Goal: Obtain resource: Obtain resource

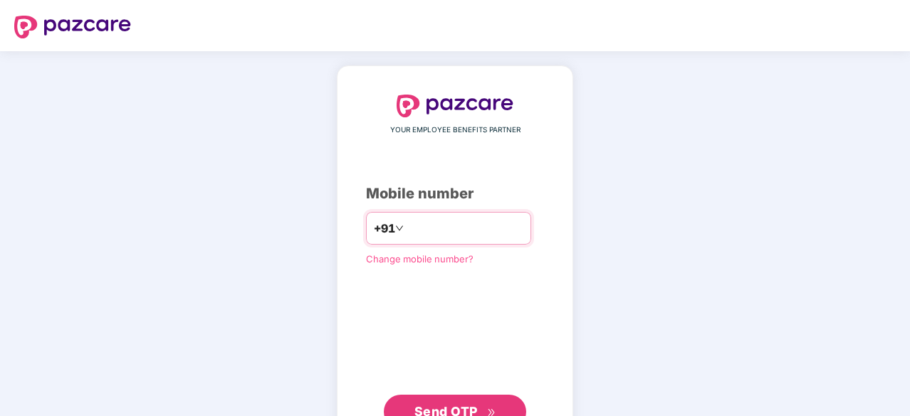
click at [456, 230] on input "number" at bounding box center [464, 228] width 117 height 23
type input "**********"
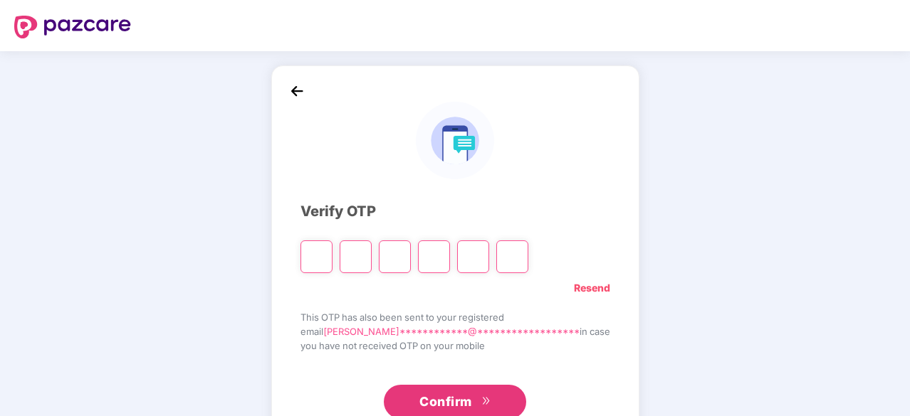
type input "*"
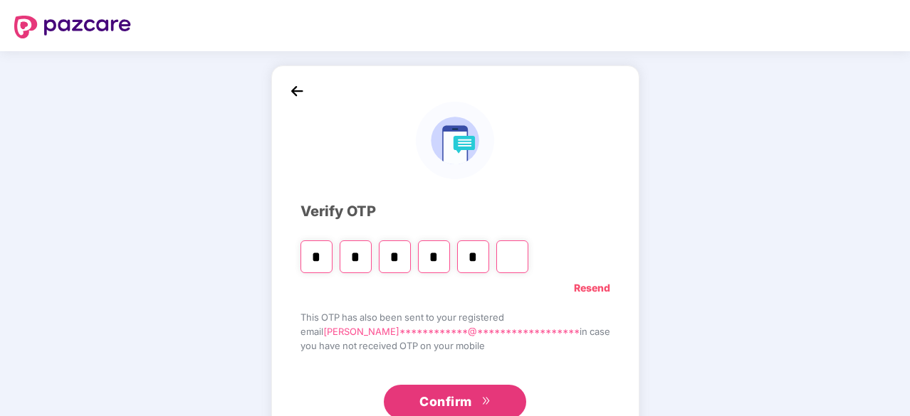
type input "*"
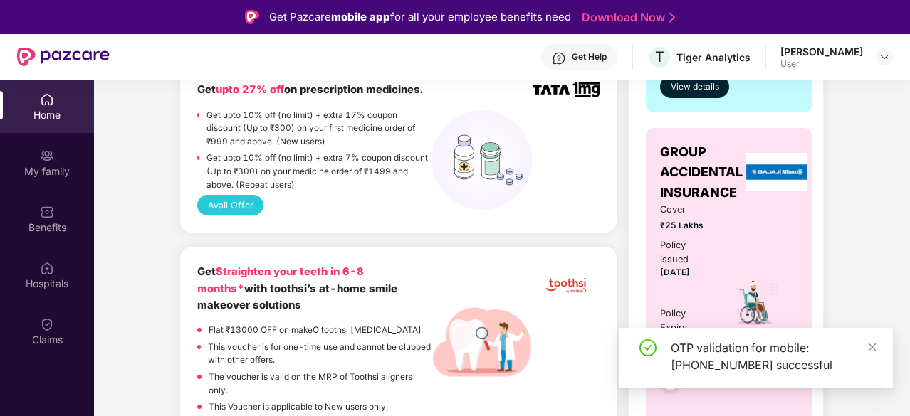
scroll to position [498, 0]
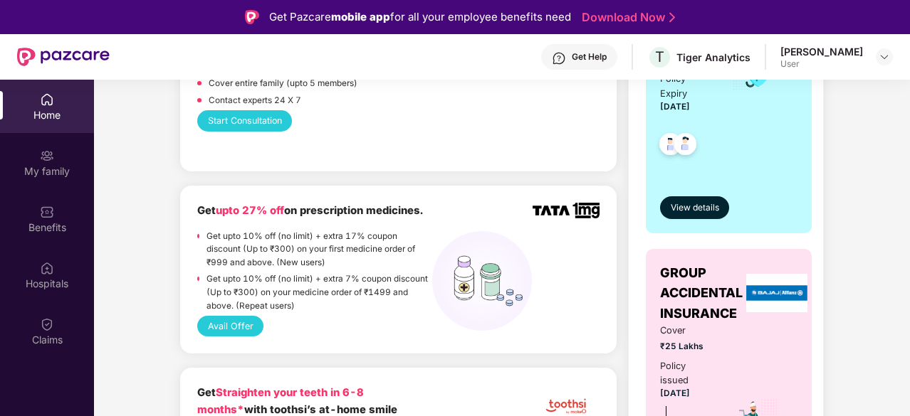
scroll to position [518, 0]
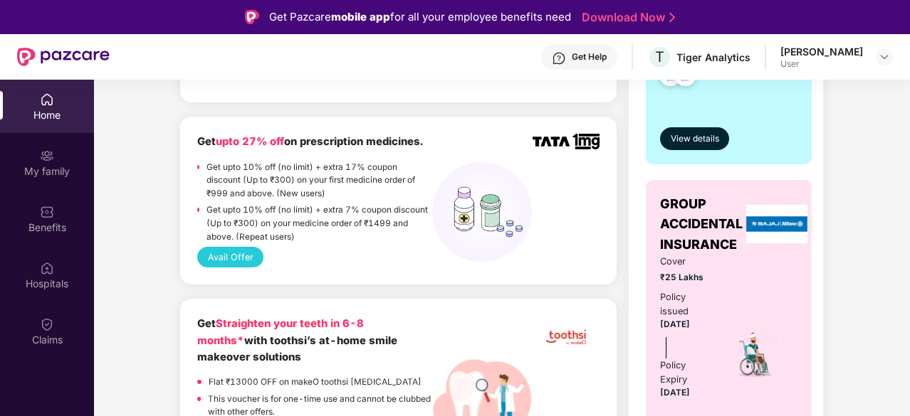
click at [238, 258] on button "Avail Offer" at bounding box center [230, 257] width 66 height 21
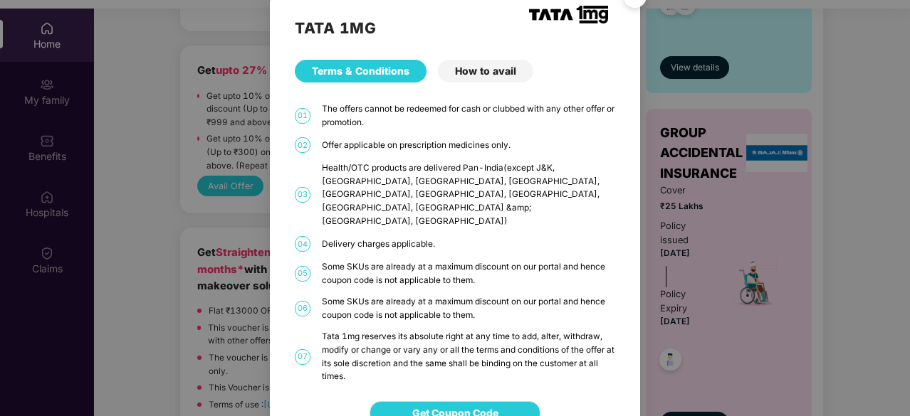
scroll to position [80, 0]
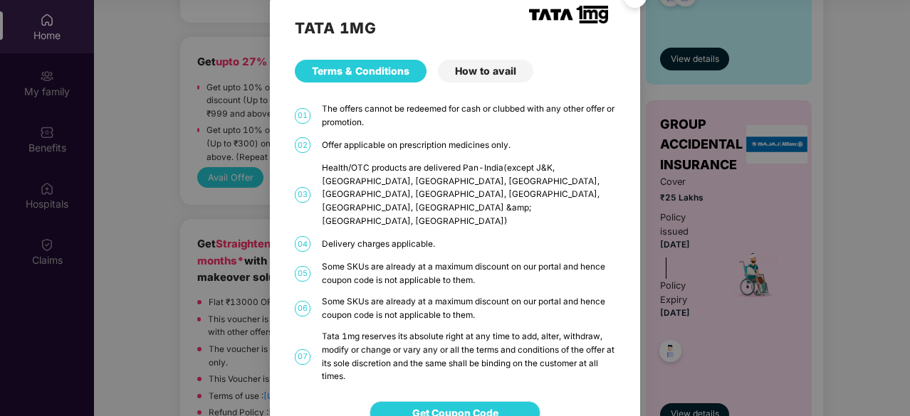
click at [455, 406] on span "Get Coupon Code" at bounding box center [455, 414] width 86 height 16
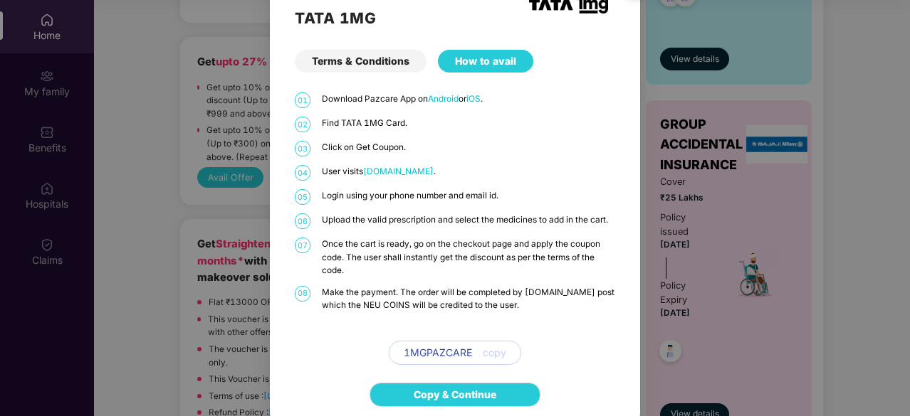
scroll to position [33, 0]
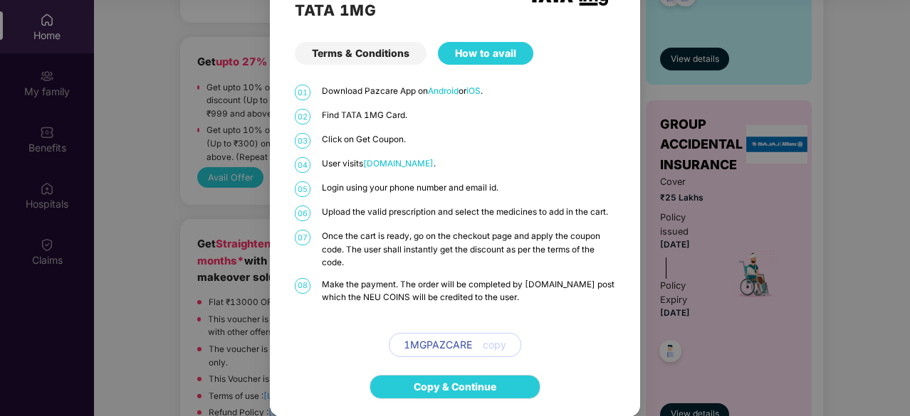
click at [491, 348] on span "copy" at bounding box center [494, 345] width 23 height 16
click at [491, 347] on span "copy" at bounding box center [494, 345] width 23 height 16
click at [460, 389] on link "Copy & Continue" at bounding box center [455, 387] width 83 height 16
click at [364, 52] on div "Terms & Conditions" at bounding box center [361, 53] width 132 height 23
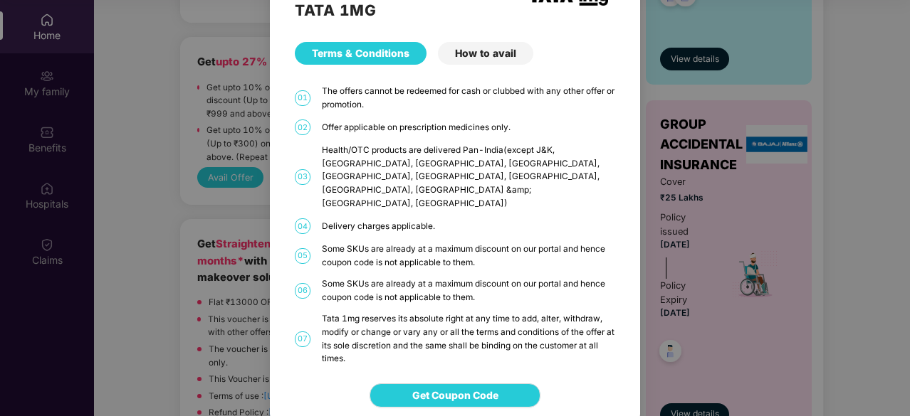
scroll to position [16, 0]
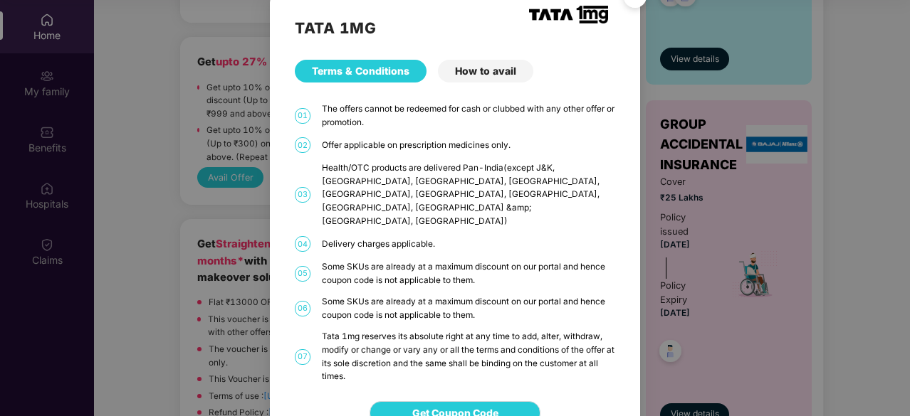
click at [485, 63] on div "How to avail" at bounding box center [485, 71] width 95 height 23
